Goal: Task Accomplishment & Management: Use online tool/utility

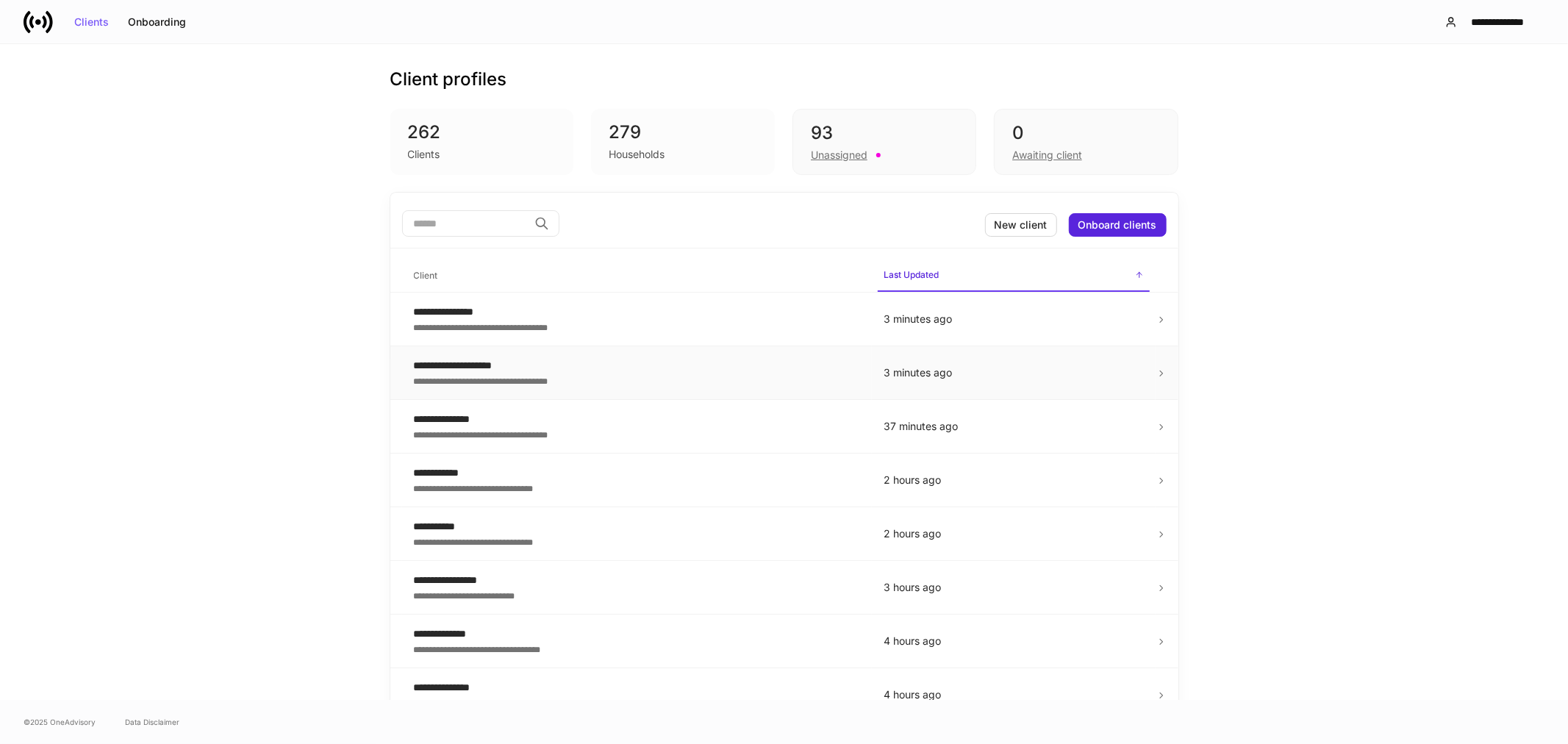
click at [475, 361] on div "**********" at bounding box center [637, 366] width 446 height 15
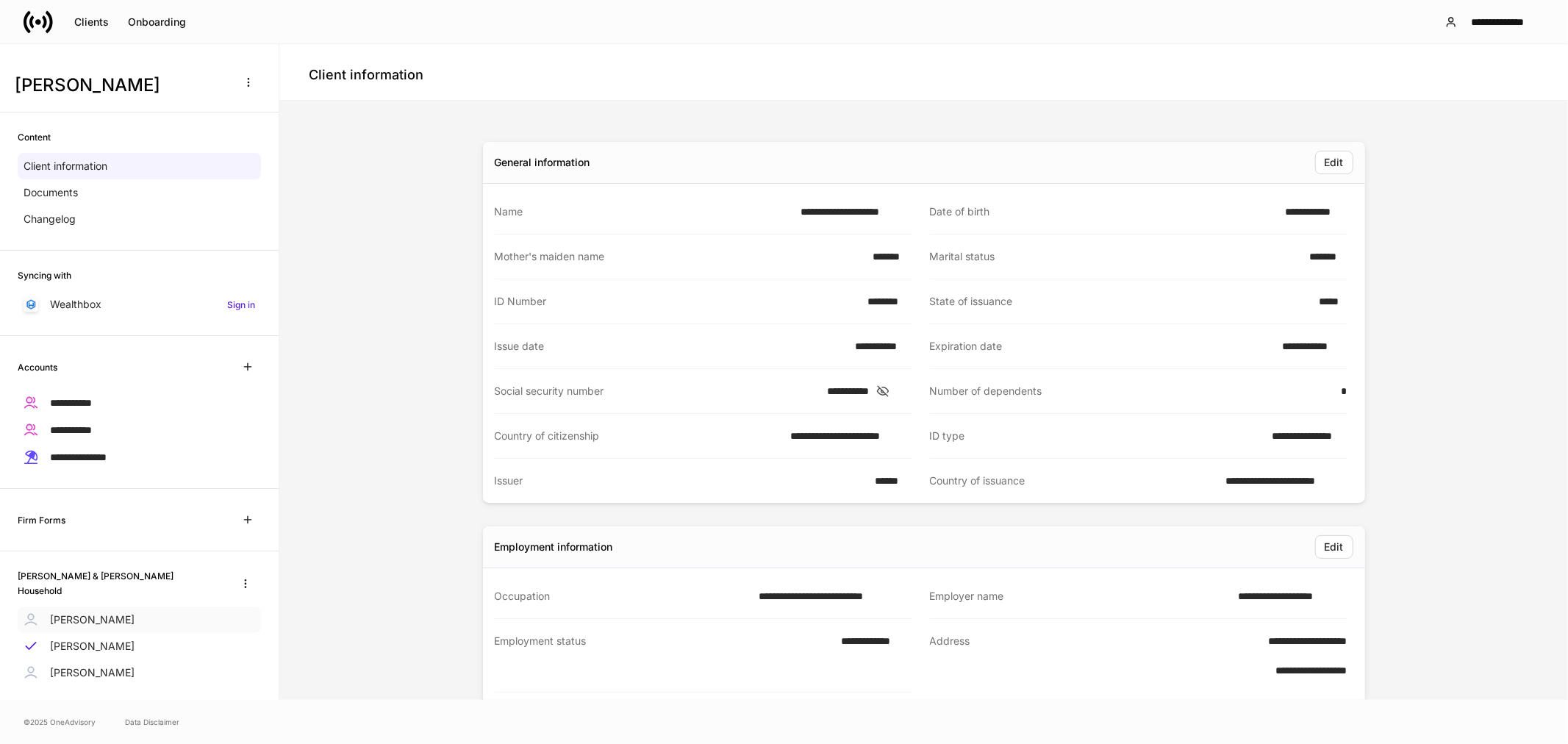
click at [81, 612] on p "[PERSON_NAME]" at bounding box center [92, 620] width 85 height 15
click at [96, 19] on div "Clients" at bounding box center [92, 22] width 35 height 10
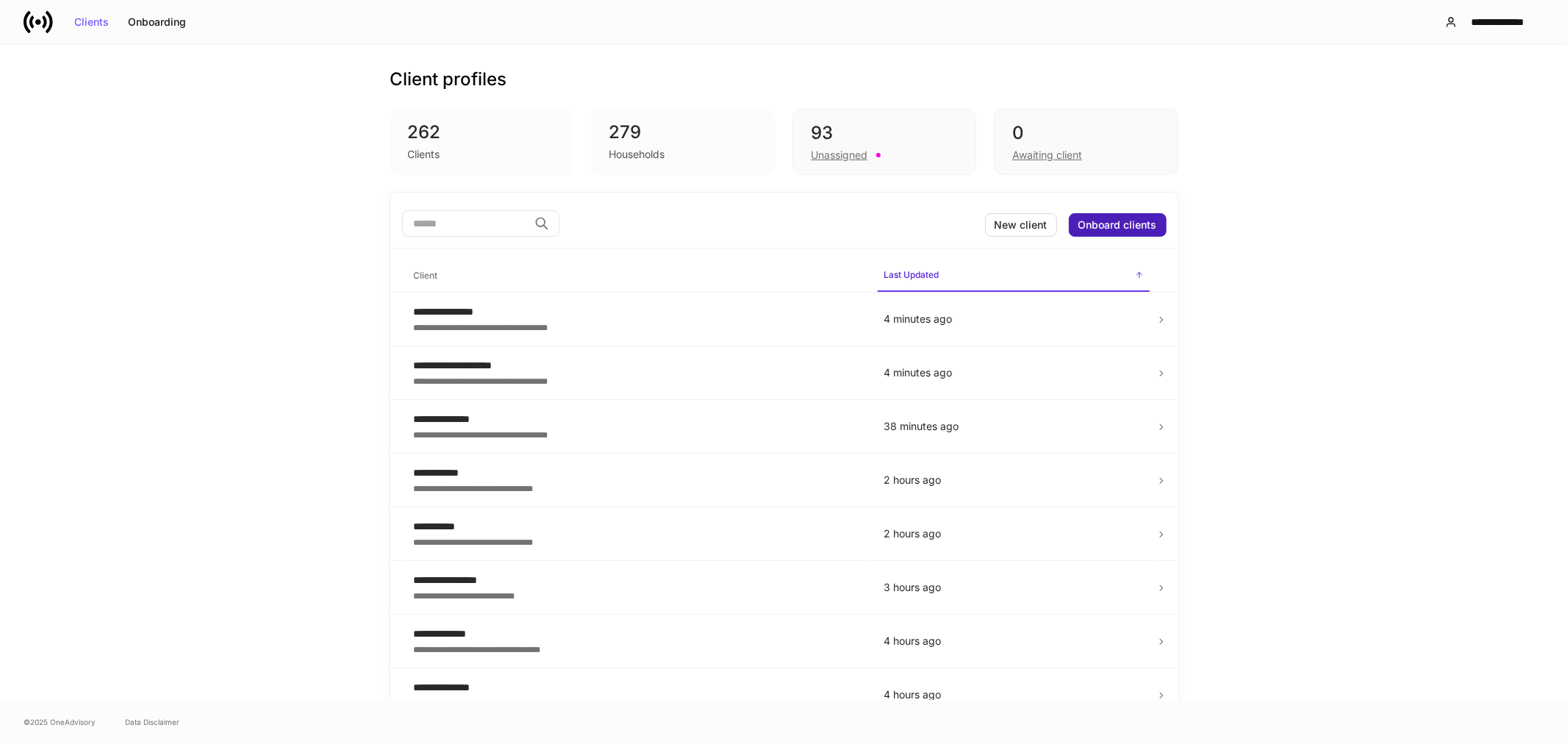
click at [1083, 220] on div "Onboard clients" at bounding box center [1118, 225] width 79 height 10
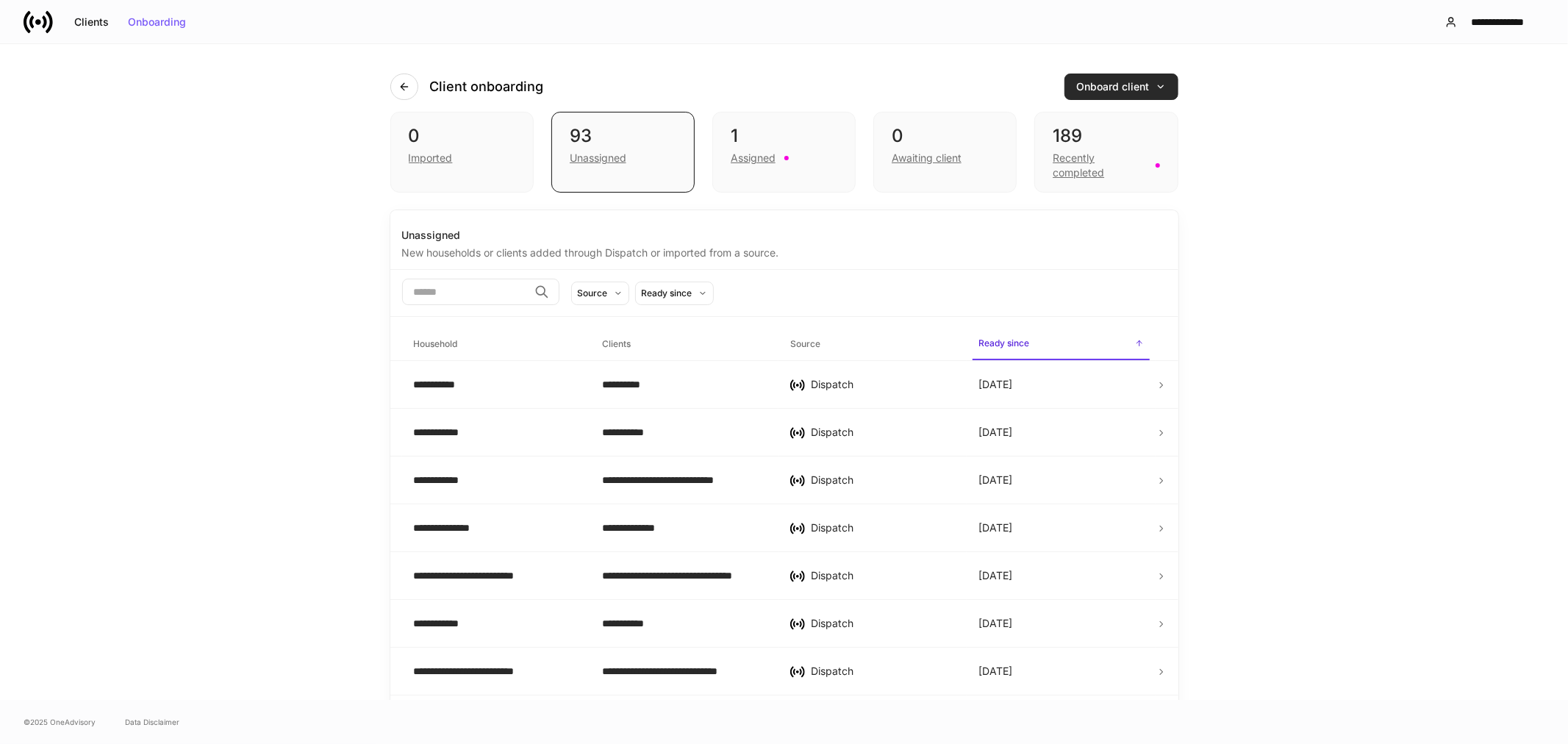
click at [1104, 86] on div "Onboard client" at bounding box center [1121, 86] width 89 height 10
click at [1015, 193] on div "Export account summary" at bounding box center [1044, 198] width 120 height 15
